Goal: Information Seeking & Learning: Learn about a topic

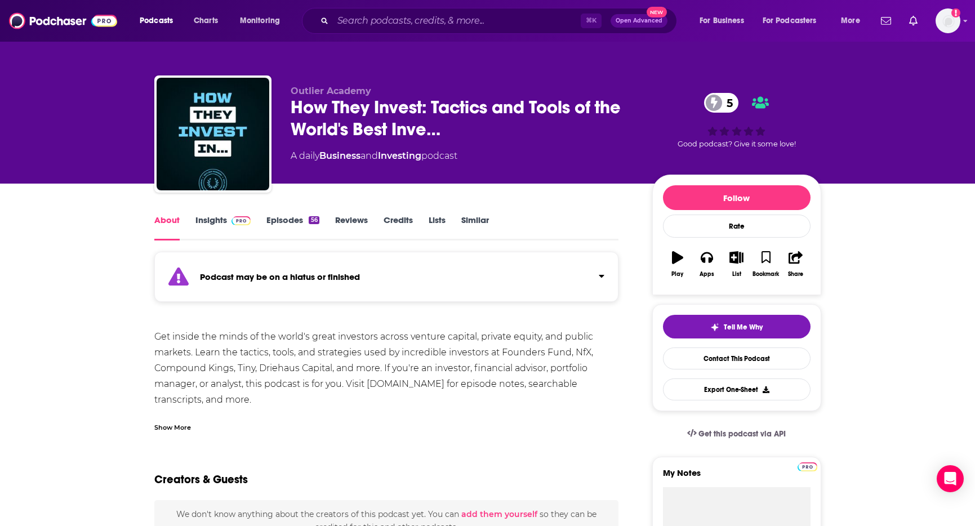
click at [238, 224] on img at bounding box center [241, 220] width 20 height 9
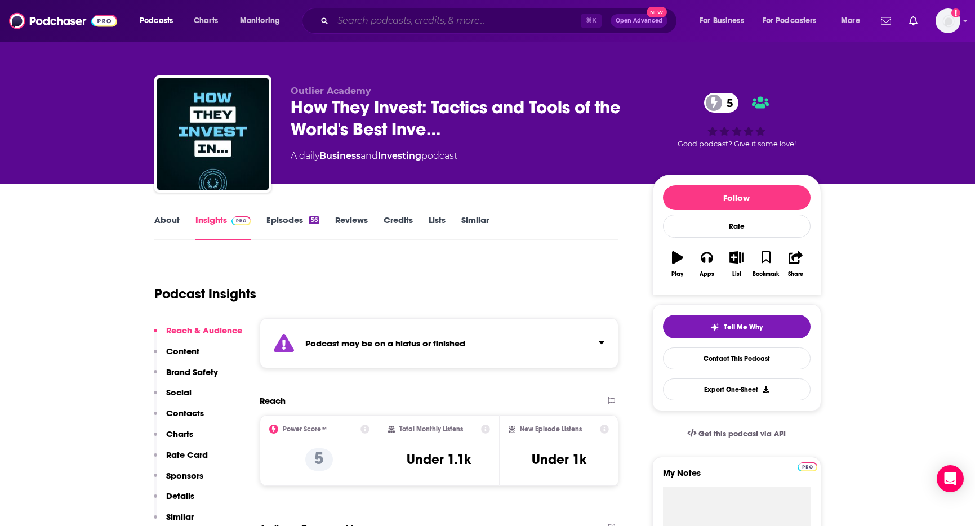
click at [408, 17] on input "Search podcasts, credits, & more..." at bounding box center [457, 21] width 248 height 18
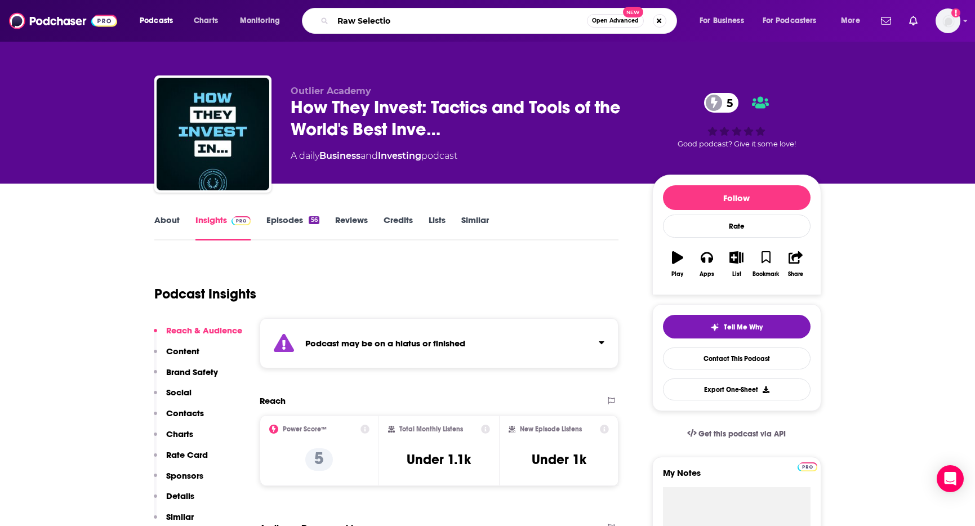
type input "Raw Selection"
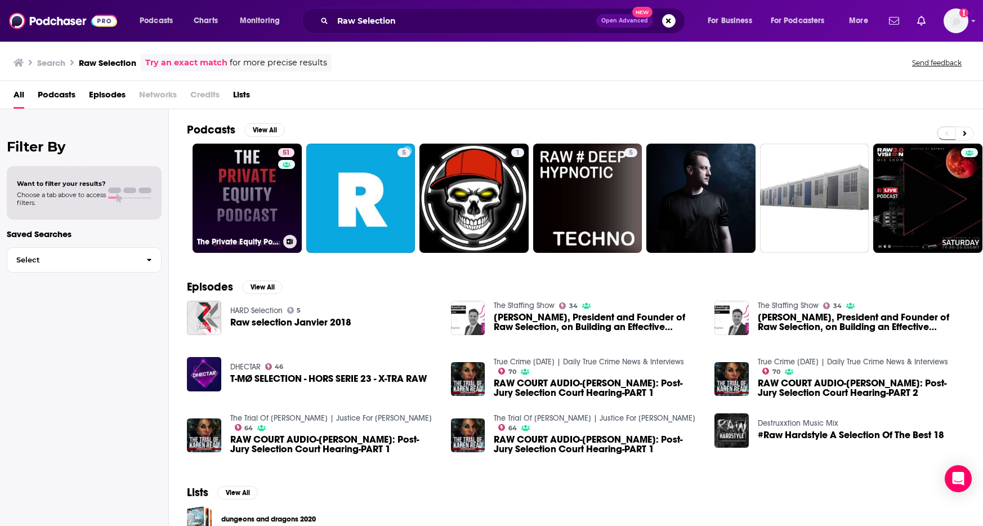
click at [231, 218] on link "51 The Private Equity Podcast, by Raw Selection" at bounding box center [247, 198] width 109 height 109
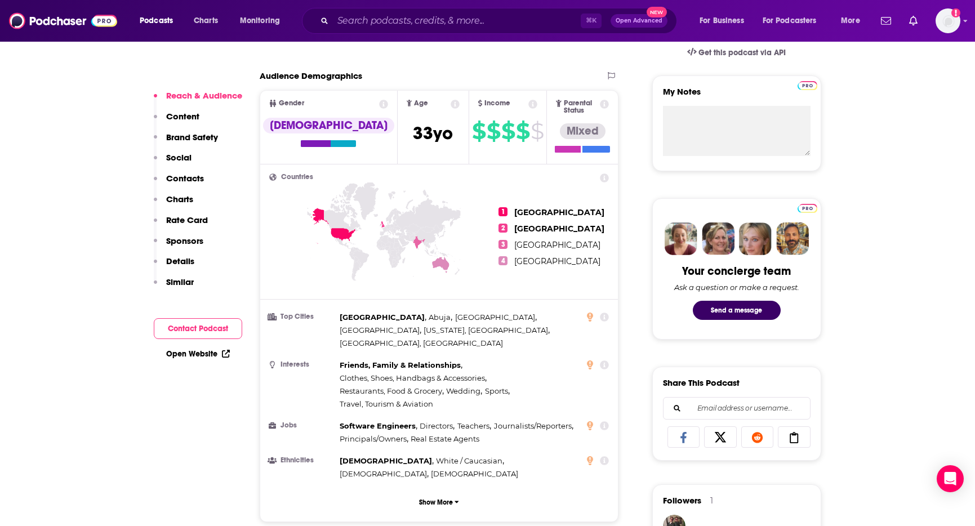
scroll to position [86, 0]
